Goal: Use online tool/utility: Utilize a website feature to perform a specific function

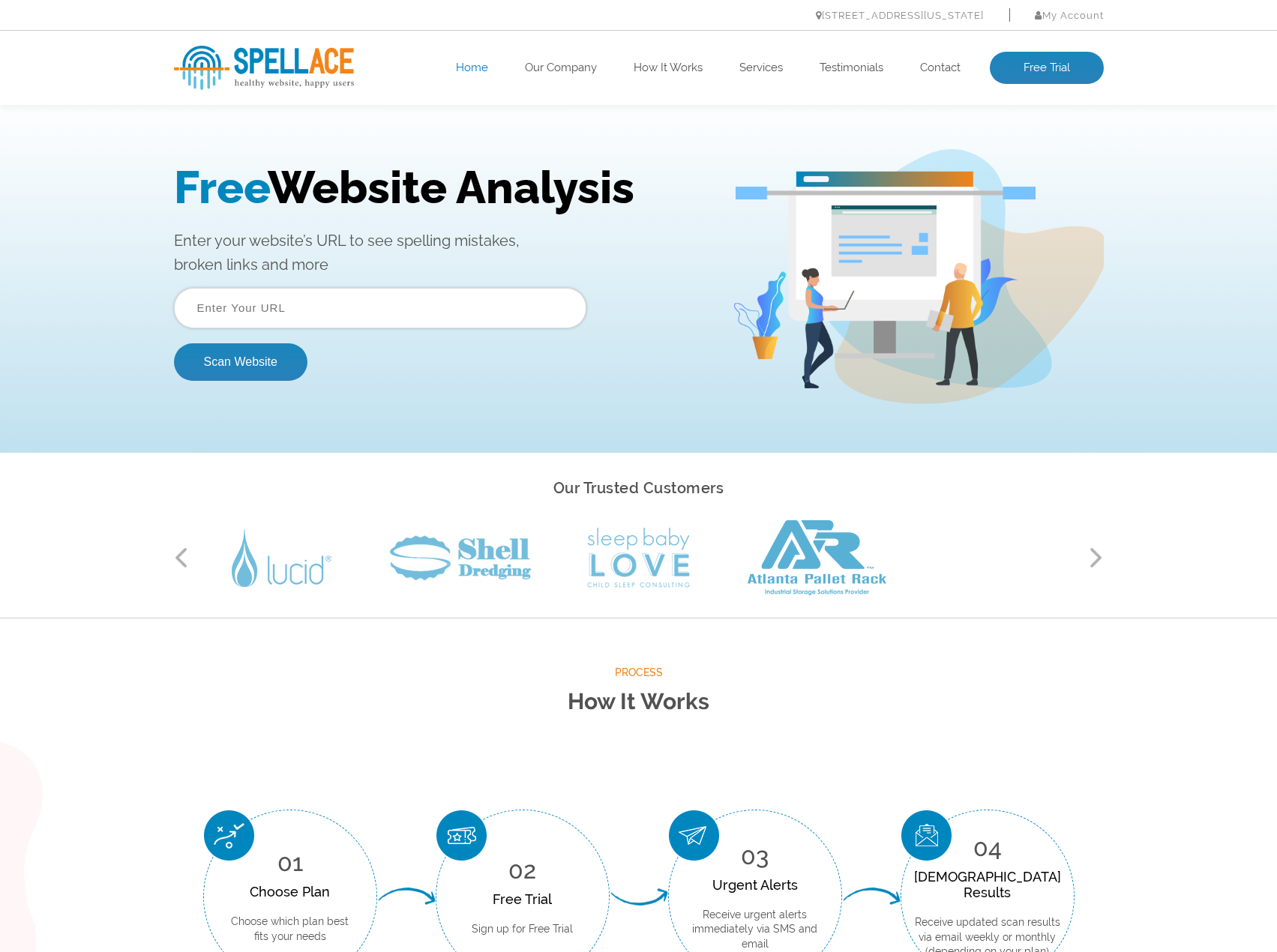
click at [338, 310] on input "text" at bounding box center [380, 308] width 413 height 41
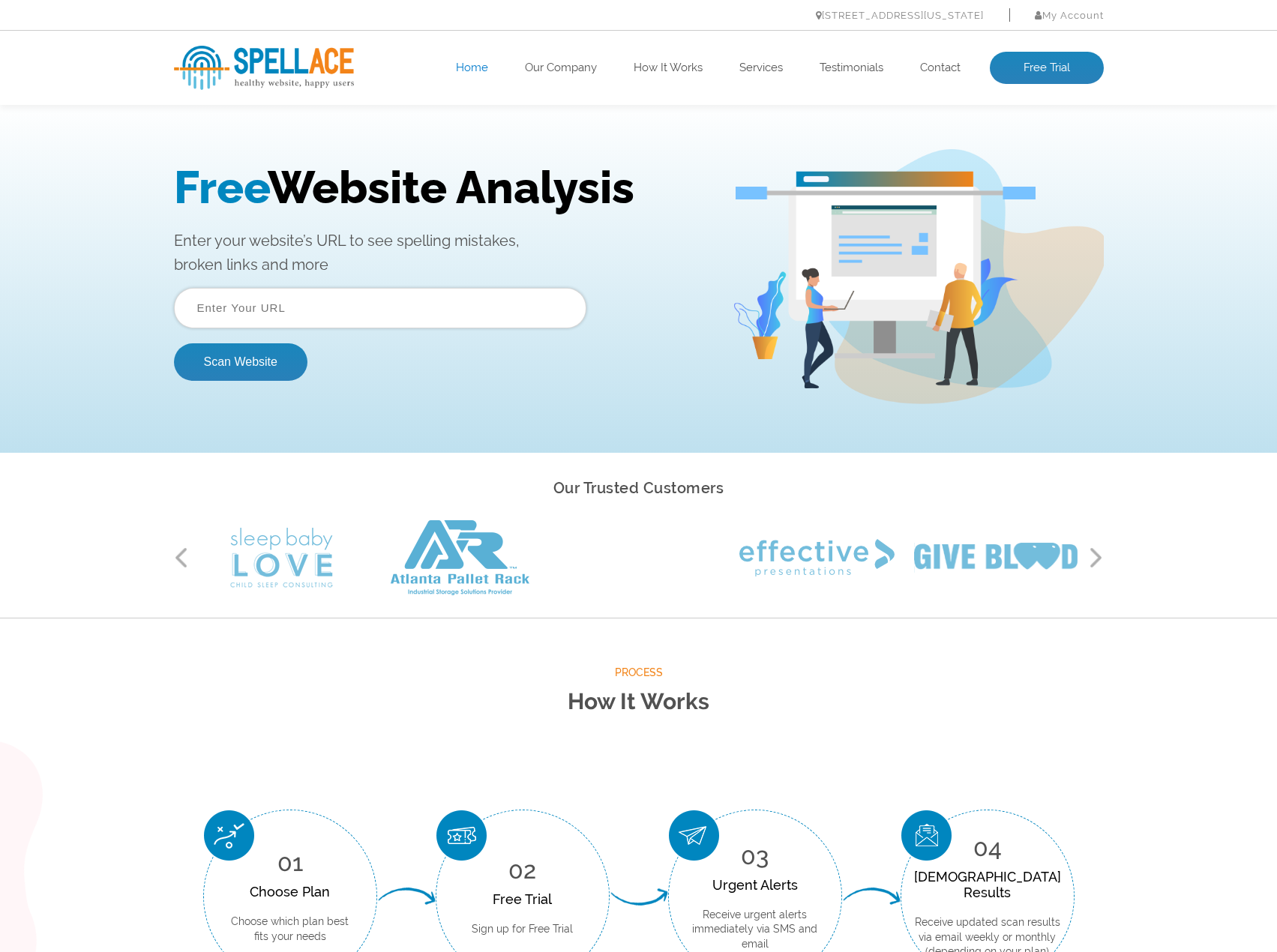
paste input "[URL][DOMAIN_NAME]"
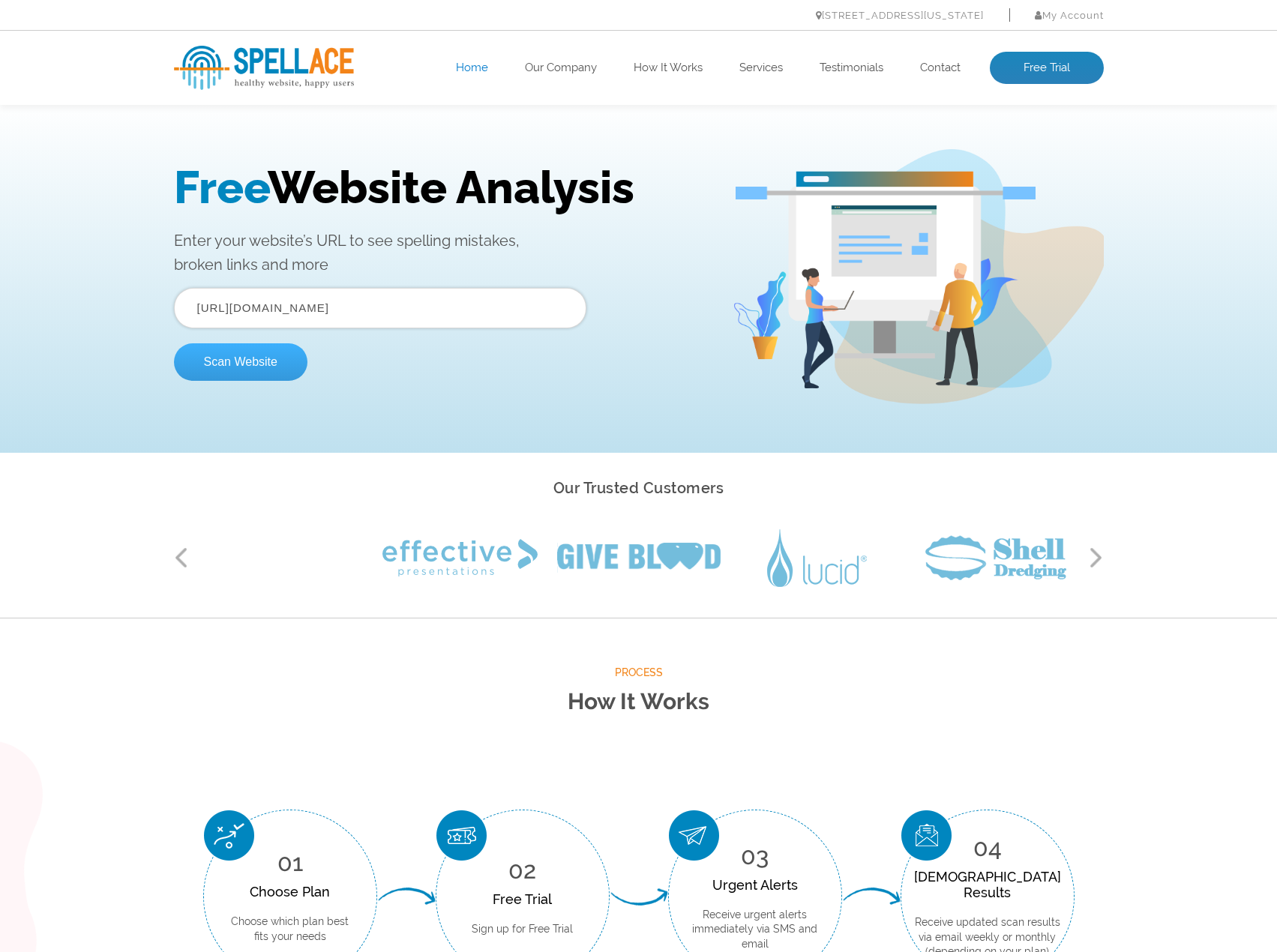
type input "[URL][DOMAIN_NAME]"
click at [270, 367] on button "Scan Website" at bounding box center [240, 362] width 133 height 37
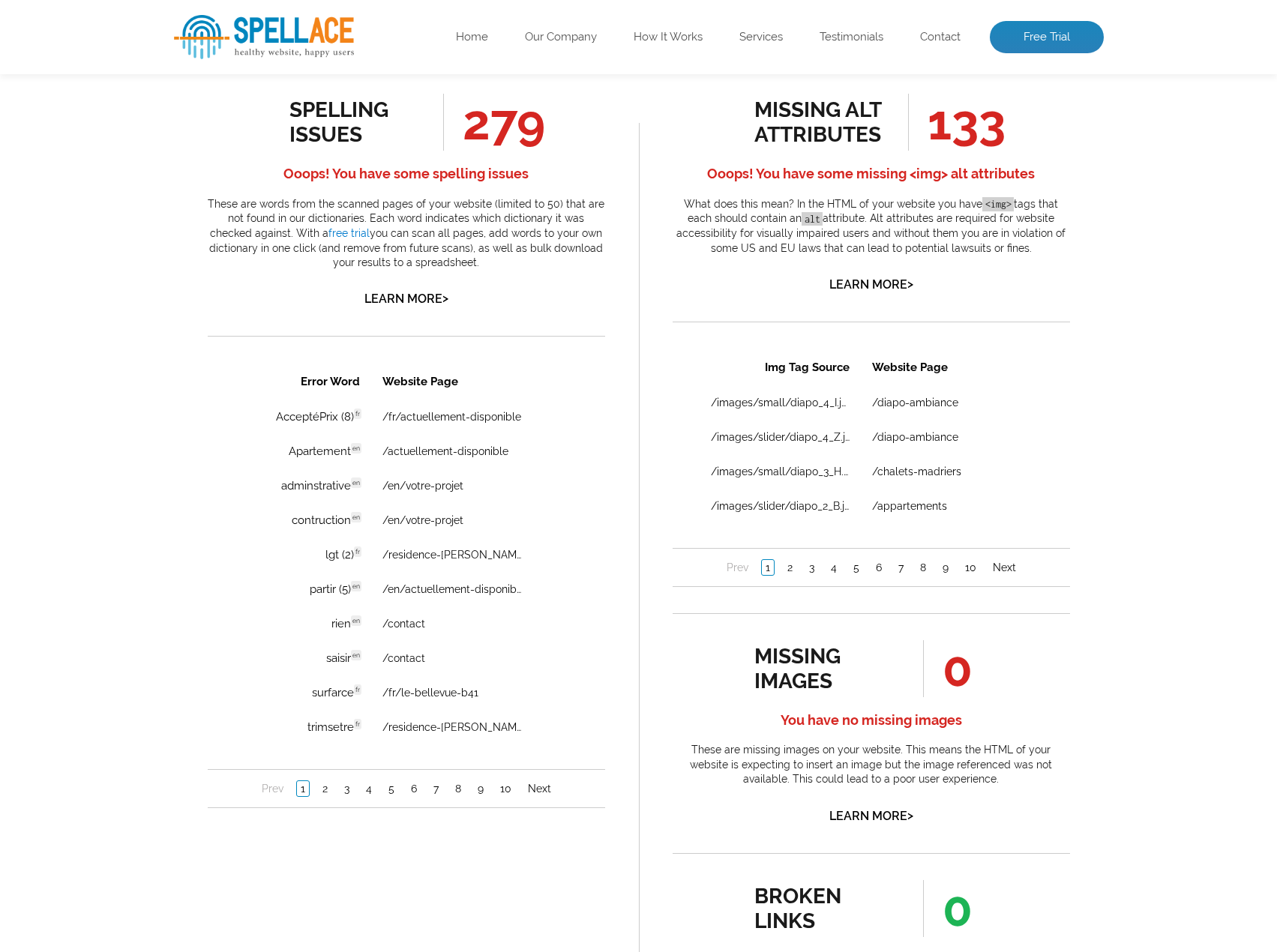
scroll to position [825, 0]
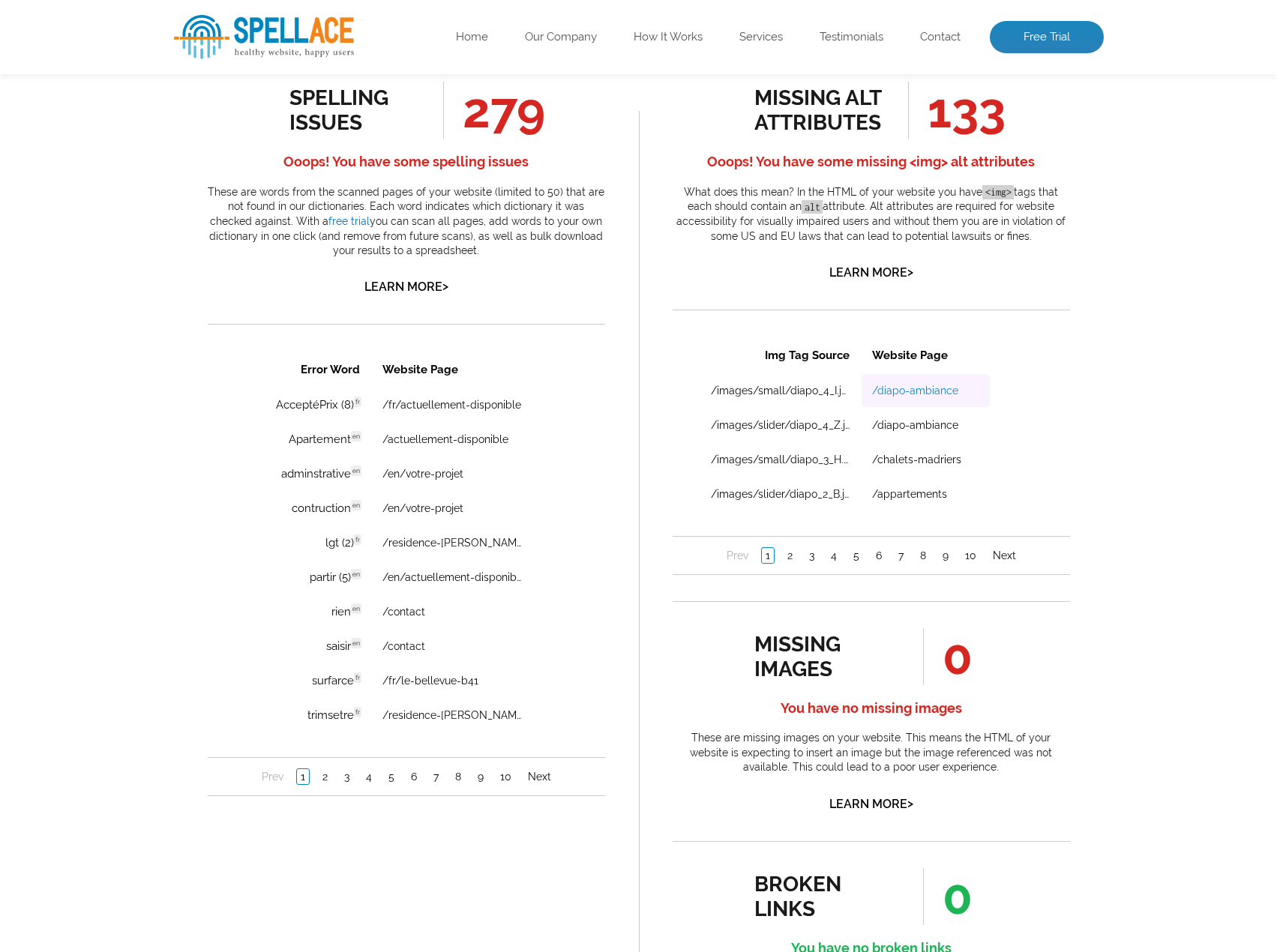
click at [910, 388] on link "/diapo-ambiance" at bounding box center [915, 390] width 87 height 12
click at [325, 779] on link "2" at bounding box center [324, 776] width 12 height 15
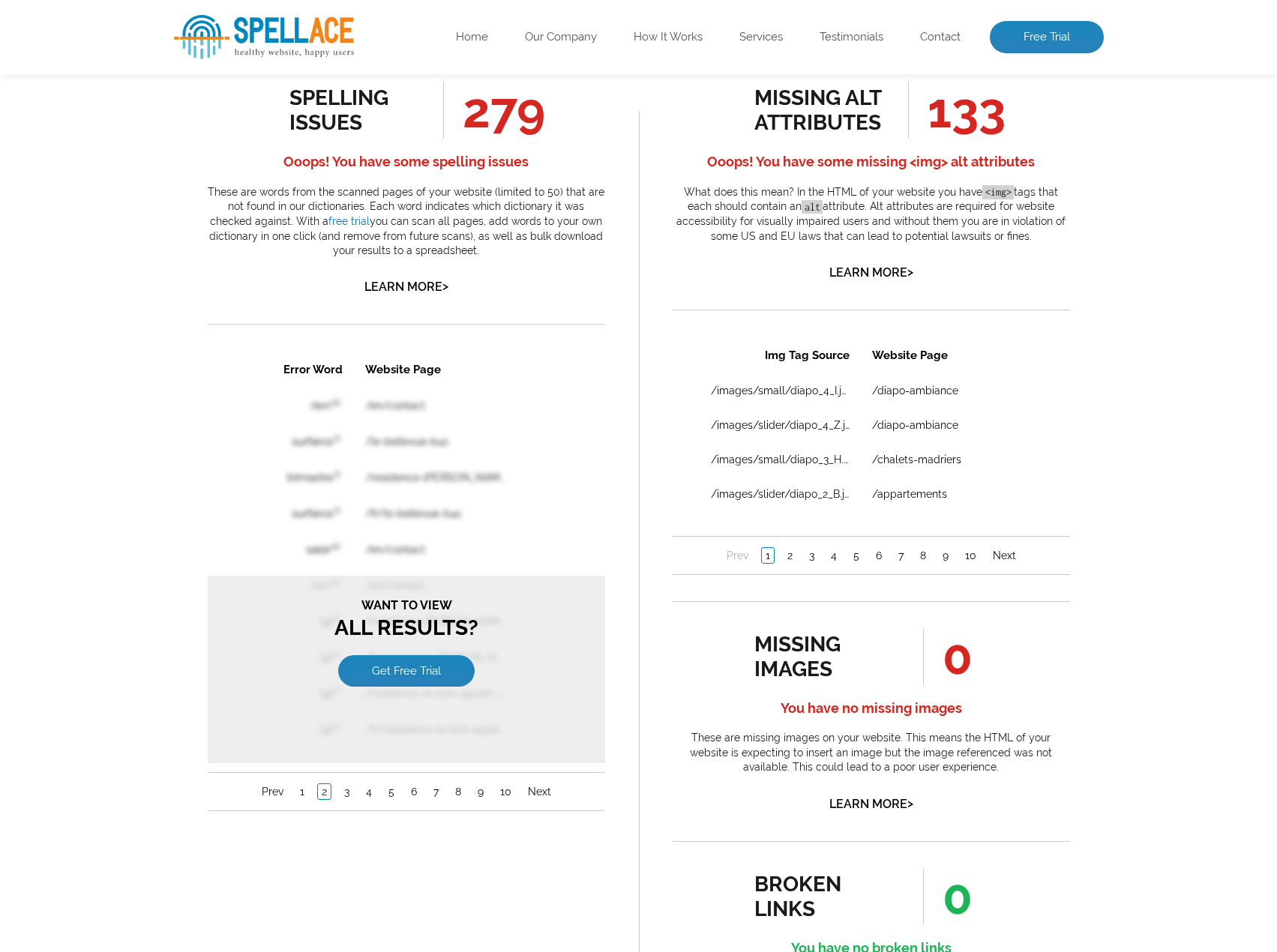
scroll to position [0, 0]
click at [300, 794] on link "1" at bounding box center [301, 791] width 12 height 15
